Goal: Task Accomplishment & Management: Use online tool/utility

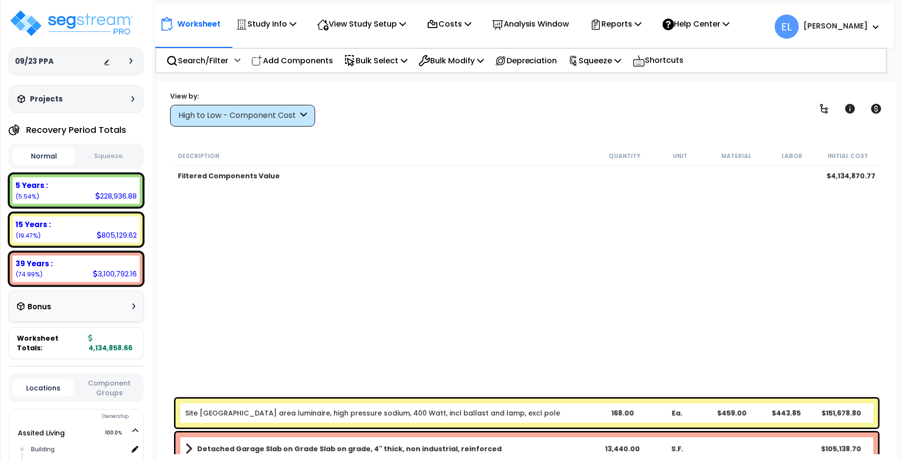
select select "2025"
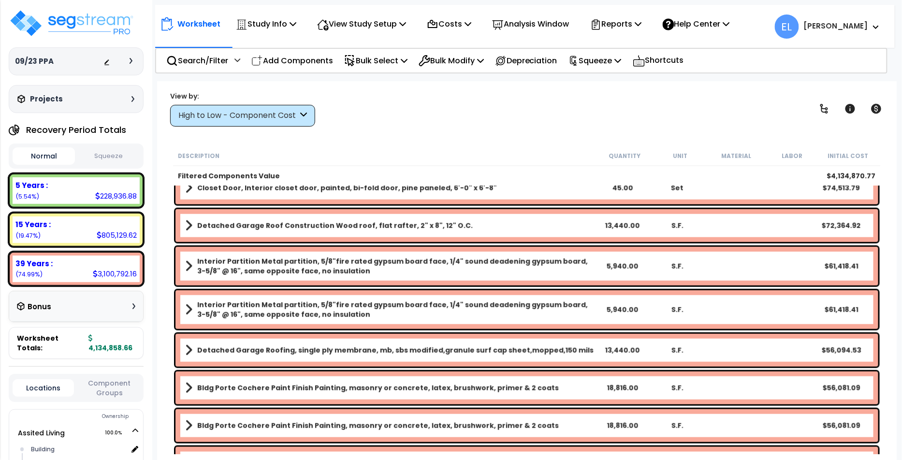
click at [799, 32] on span "EL" at bounding box center [787, 27] width 24 height 24
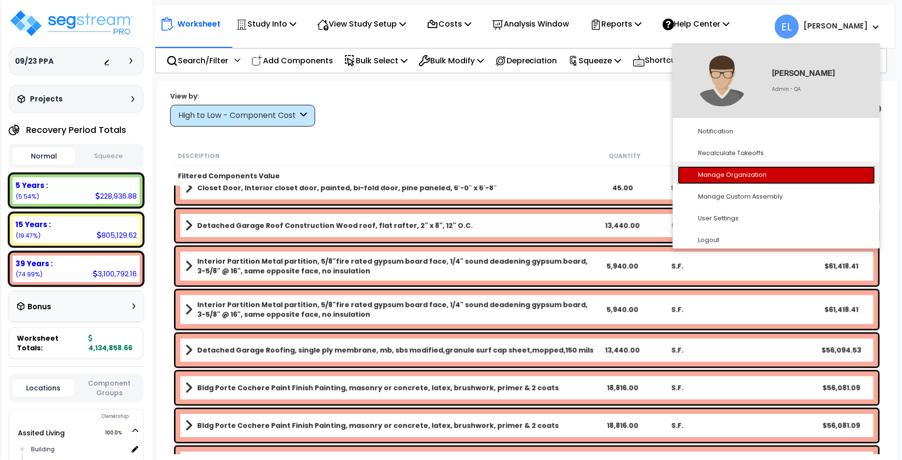
click at [741, 172] on link "Manage Organization" at bounding box center [776, 175] width 197 height 18
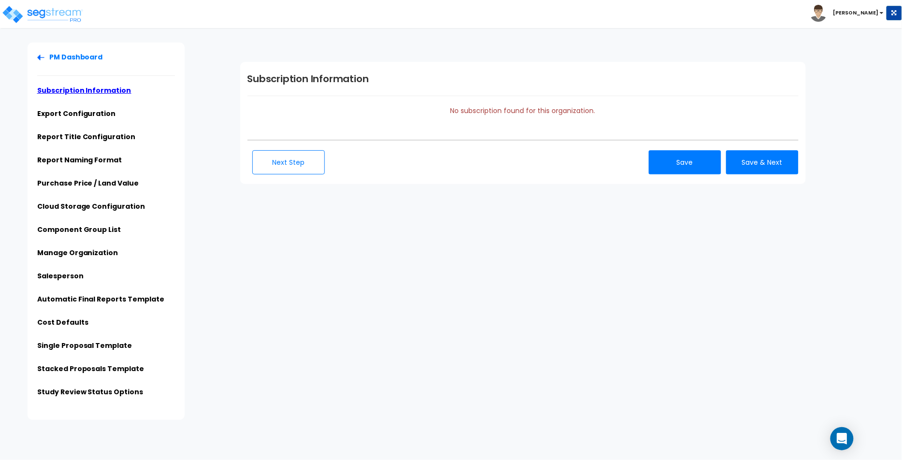
click at [827, 17] on img at bounding box center [818, 13] width 17 height 17
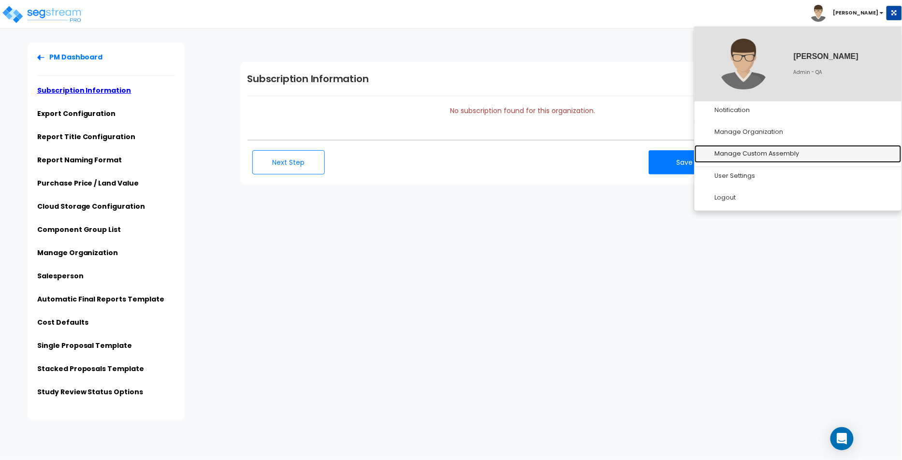
click at [759, 153] on link "Manage Custom Assembly" at bounding box center [798, 154] width 207 height 18
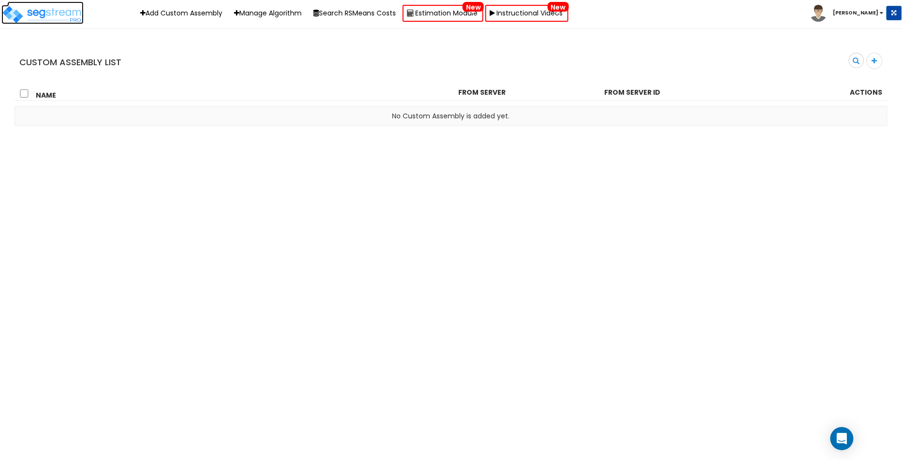
click at [73, 16] on img at bounding box center [42, 14] width 82 height 19
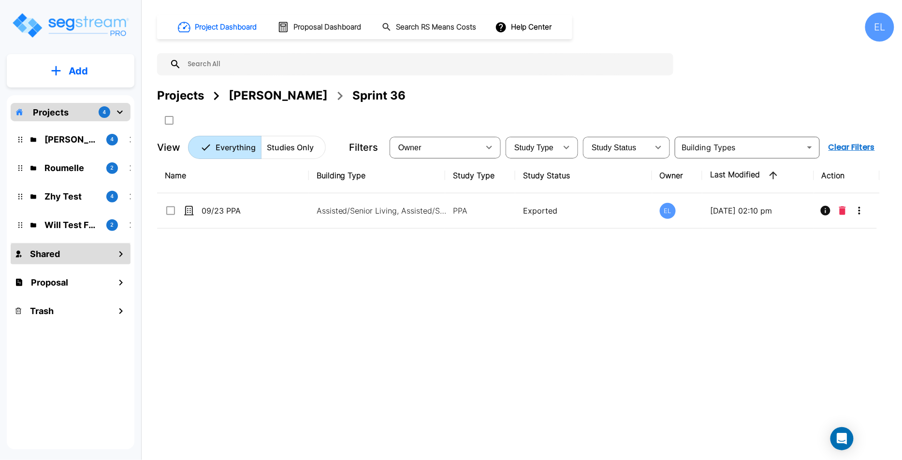
click at [92, 255] on div "Shared" at bounding box center [71, 254] width 120 height 21
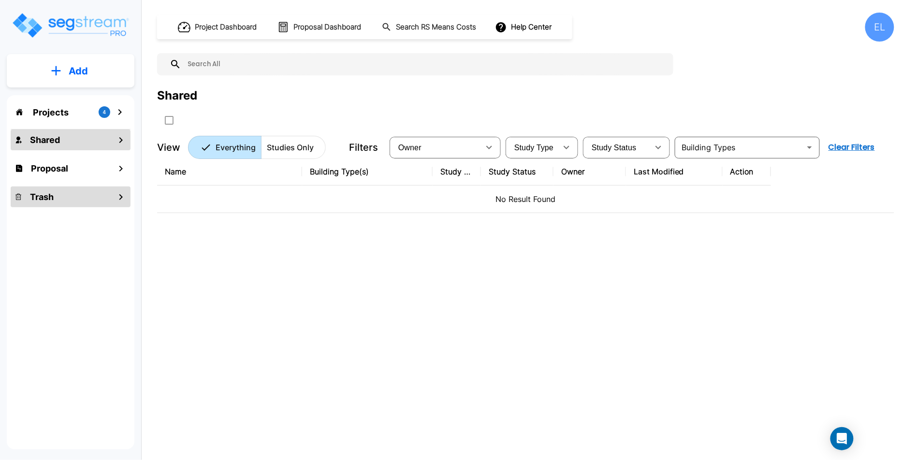
click at [87, 196] on div "Trash" at bounding box center [71, 197] width 120 height 21
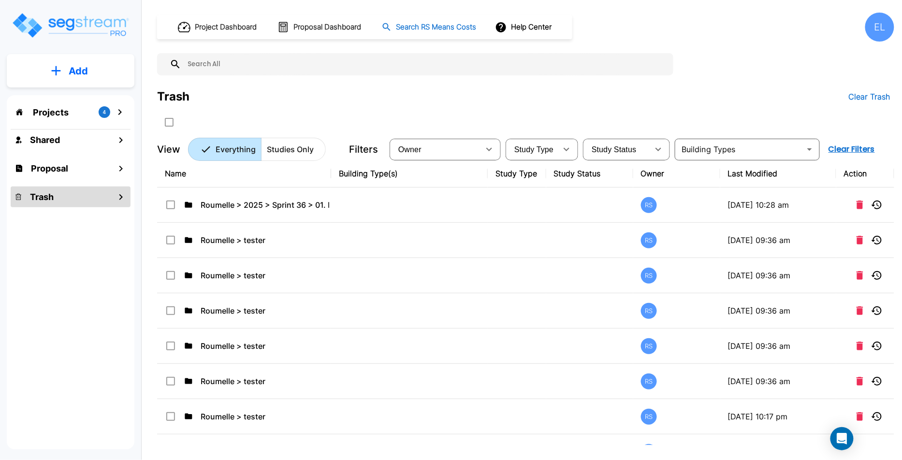
click at [433, 25] on h1 "Search RS Means Costs" at bounding box center [436, 27] width 80 height 11
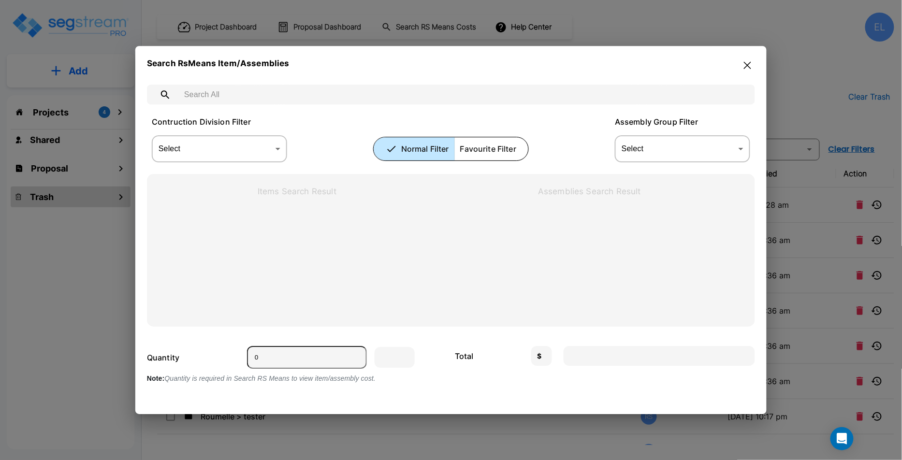
click at [745, 64] on icon "button" at bounding box center [747, 65] width 7 height 8
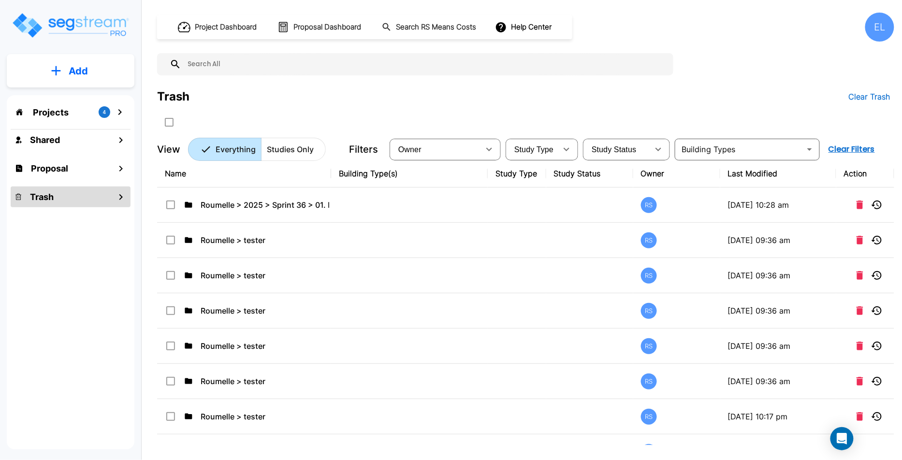
click at [569, 22] on div "Project Dashboard Proposal Dashboard Search RS Means Costs Help Center" at bounding box center [364, 27] width 415 height 24
click at [551, 26] on button "Help Center" at bounding box center [524, 27] width 62 height 18
click at [535, 73] on link "How-To Videos" at bounding box center [548, 70] width 93 height 17
click at [530, 21] on button "Help Center" at bounding box center [524, 27] width 62 height 18
click at [541, 54] on link "Knowledge Base" at bounding box center [548, 53] width 93 height 18
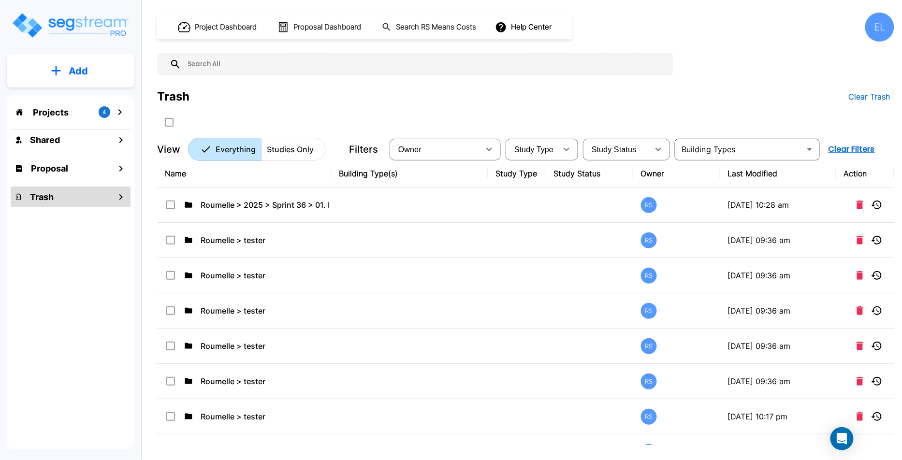
click at [93, 65] on button "Add" at bounding box center [71, 71] width 128 height 28
click at [92, 124] on p "Add Study" at bounding box center [76, 125] width 39 height 12
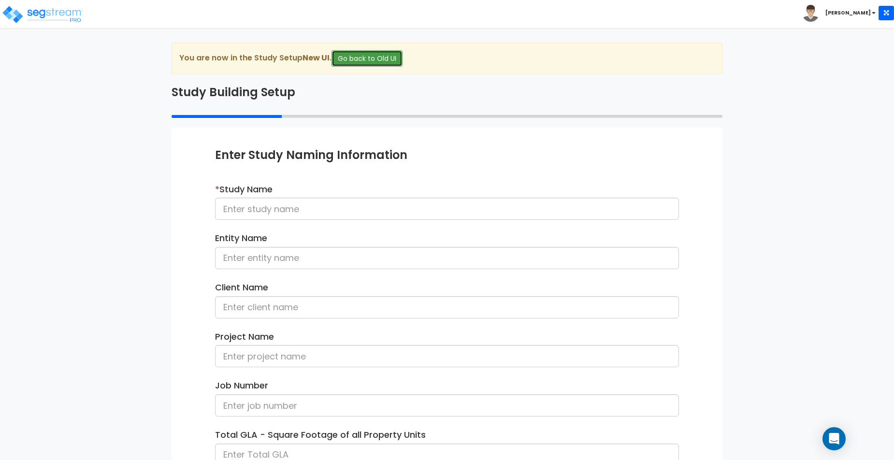
click at [384, 58] on button "Go back to Old UI" at bounding box center [367, 58] width 71 height 16
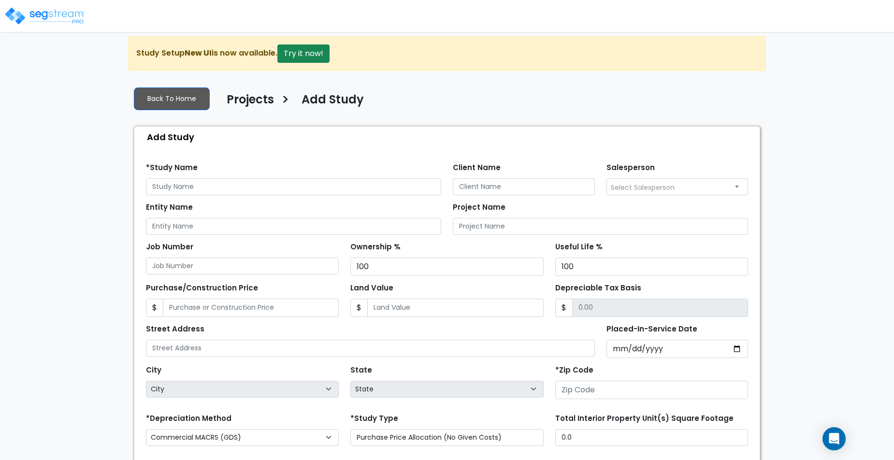
scroll to position [8, 0]
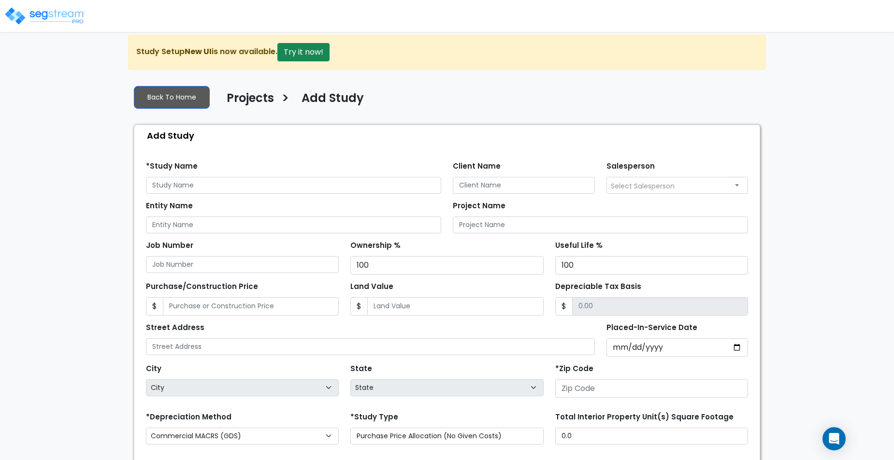
click at [73, 13] on img at bounding box center [45, 15] width 82 height 19
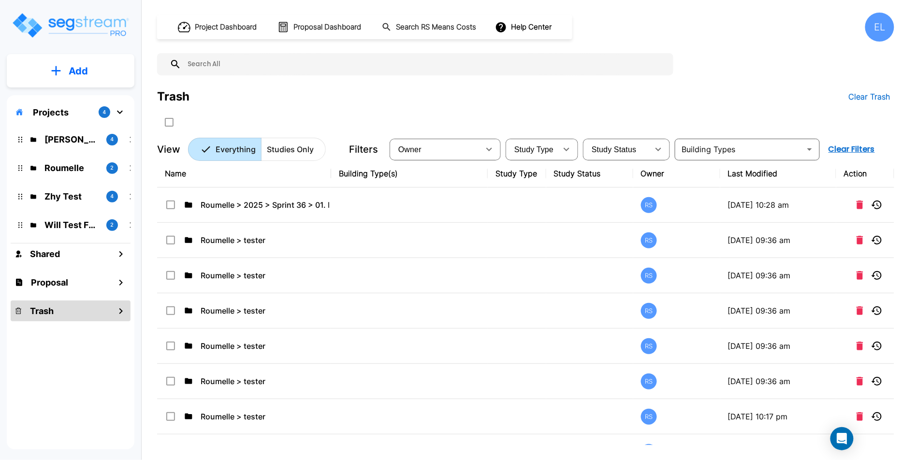
click at [99, 373] on div "Projects 4 QA [PERSON_NAME] 4 Roumelle 2 Zhy Test 4 Will Test Folder 2 Shared P…" at bounding box center [71, 272] width 128 height 354
click at [66, 408] on div "Projects 4 QA [PERSON_NAME] 4 Roumelle 2 Zhy Test 4 Will Test Folder 2 Shared P…" at bounding box center [71, 272] width 128 height 354
click at [883, 35] on div "EL" at bounding box center [879, 27] width 29 height 29
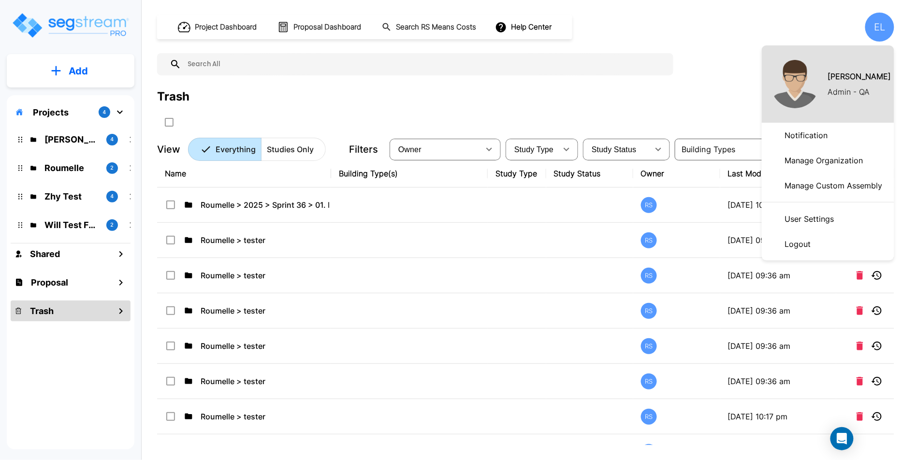
click at [86, 144] on div at bounding box center [451, 230] width 902 height 460
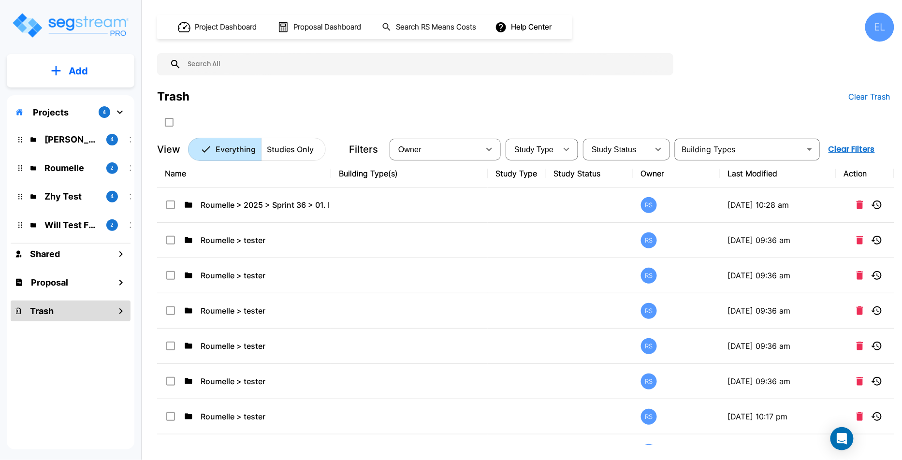
click at [102, 141] on div "QA Emmanuel 4" at bounding box center [77, 139] width 119 height 13
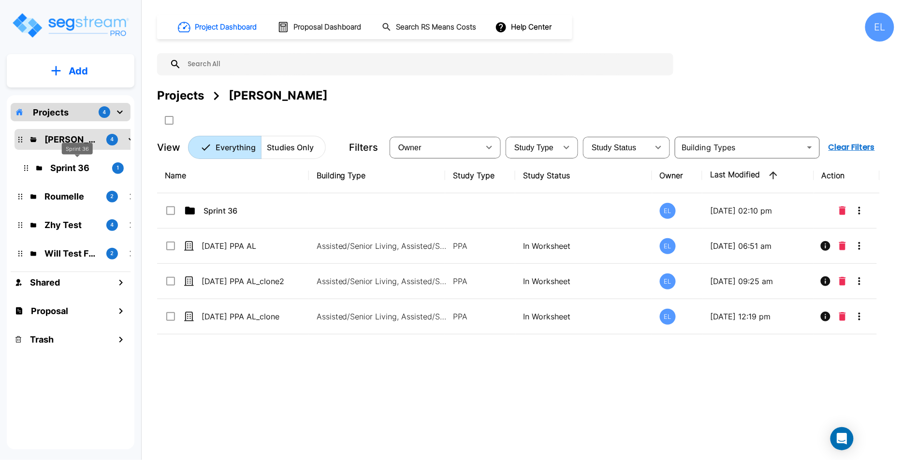
click at [86, 167] on p "Sprint 36" at bounding box center [77, 167] width 54 height 13
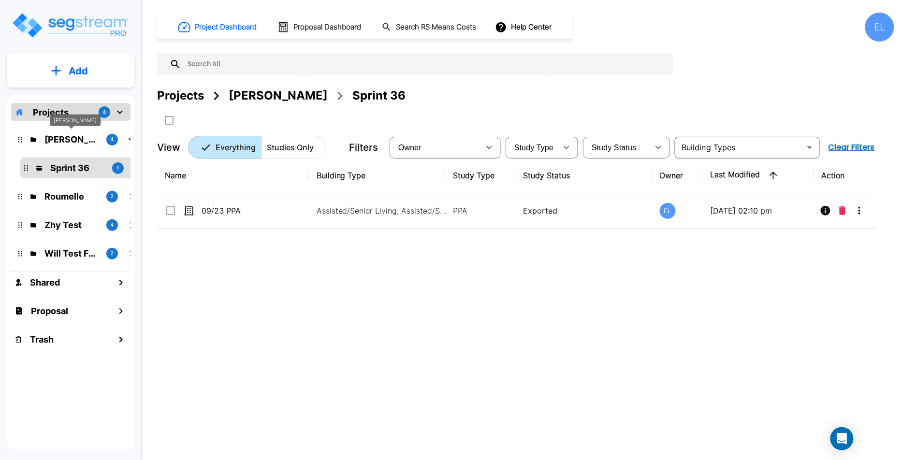
click at [87, 138] on p "[PERSON_NAME]" at bounding box center [71, 139] width 54 height 13
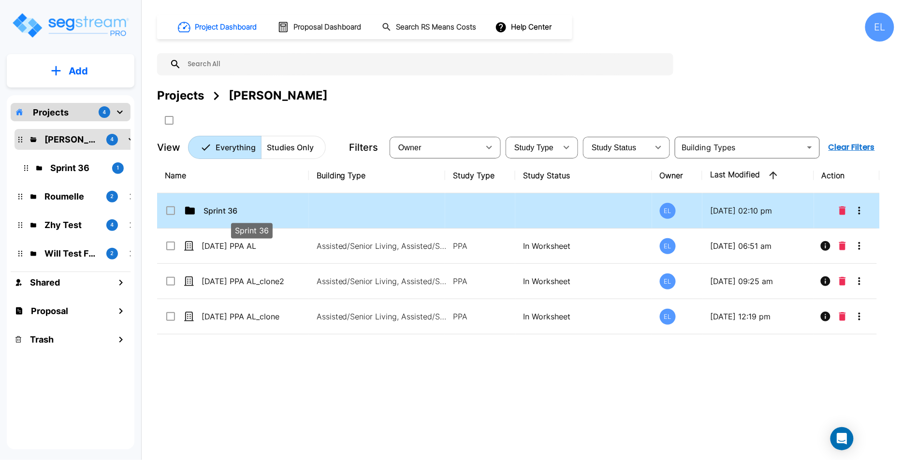
click at [251, 212] on p "Sprint 36" at bounding box center [252, 211] width 97 height 12
checkbox input "true"
click at [251, 212] on p "Sprint 36" at bounding box center [252, 211] width 97 height 12
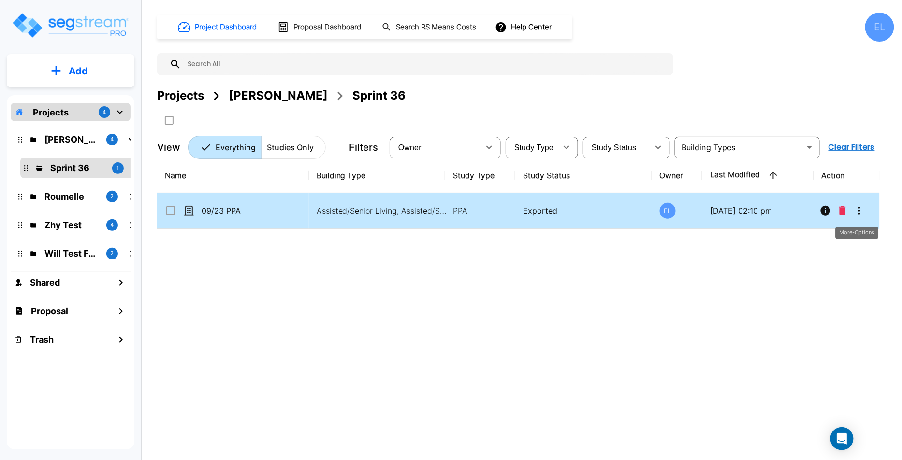
click at [859, 212] on icon "More-Options" at bounding box center [859, 211] width 2 height 8
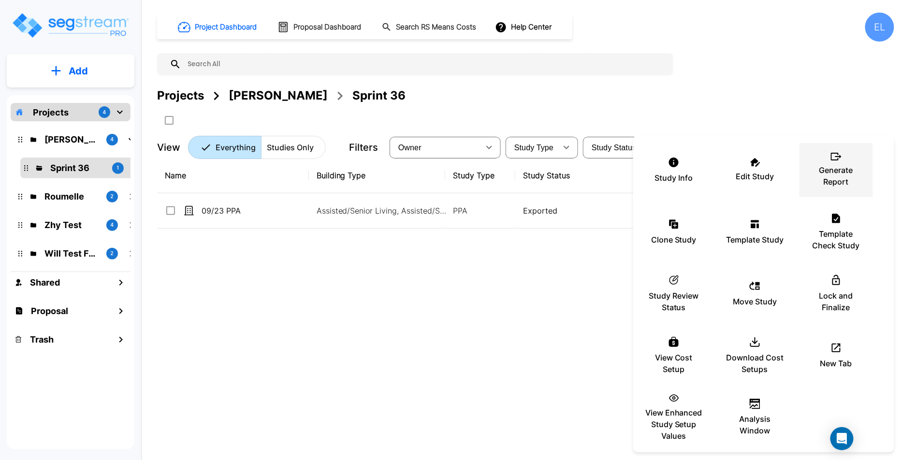
click at [828, 176] on p "Generate Report" at bounding box center [836, 175] width 58 height 23
